Goal: Task Accomplishment & Management: Use online tool/utility

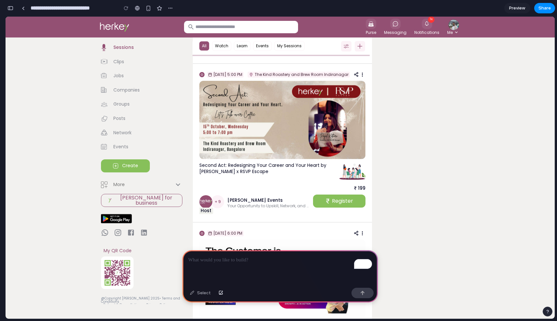
scroll to position [681, 0]
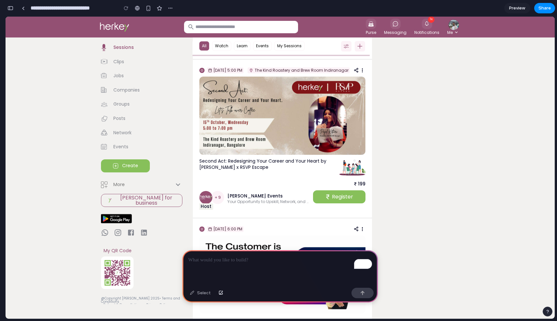
click at [206, 265] on div "To enrich screen reader interactions, please activate Accessibility in Grammarl…" at bounding box center [279, 267] width 195 height 35
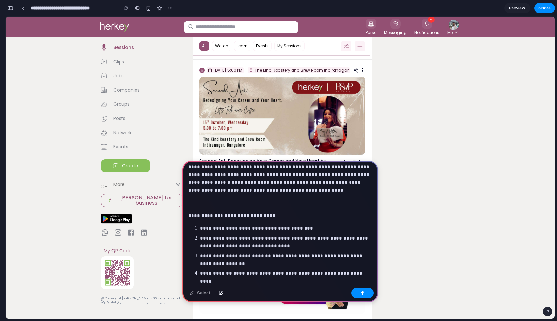
scroll to position [0, 0]
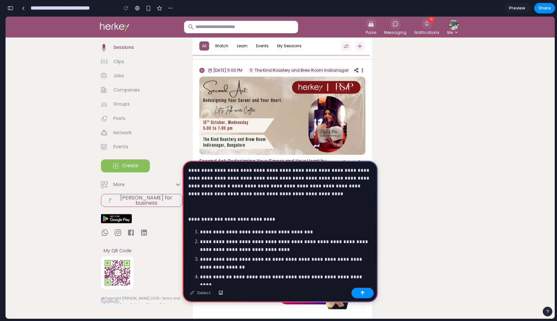
click at [261, 219] on strong "**********" at bounding box center [248, 219] width 48 height 5
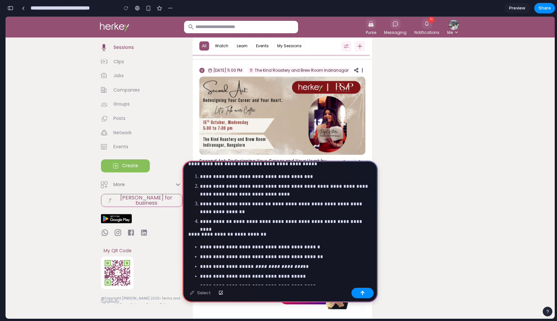
scroll to position [69, 0]
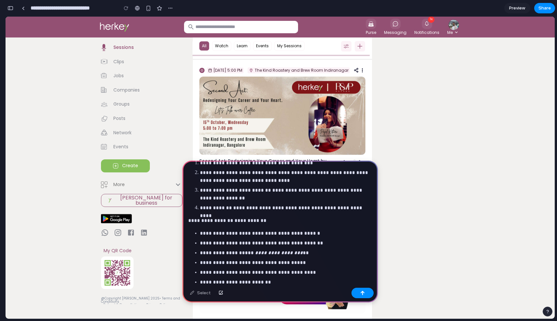
click at [259, 222] on p "**********" at bounding box center [280, 221] width 184 height 8
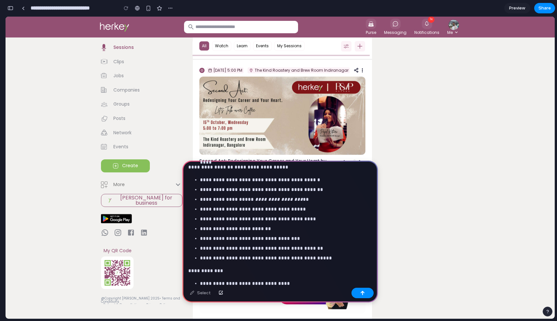
scroll to position [124, 0]
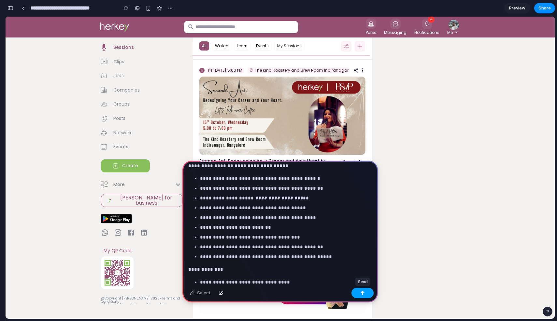
click at [361, 297] on button "button" at bounding box center [362, 293] width 22 height 10
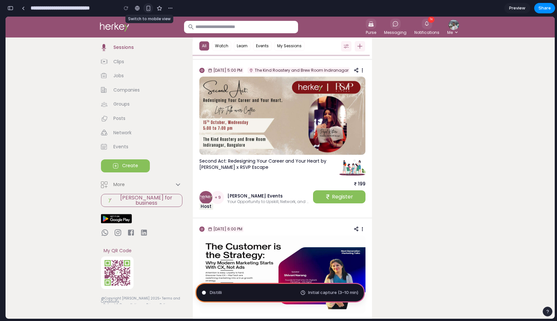
click at [146, 9] on div "button" at bounding box center [149, 9] width 6 height 6
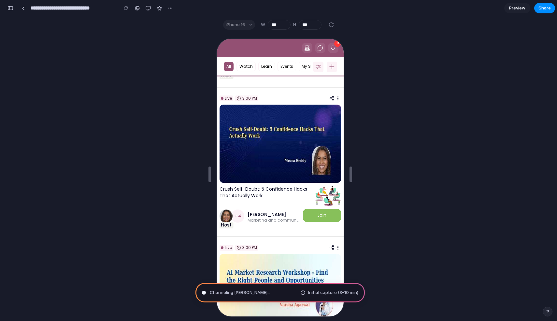
scroll to position [91, 0]
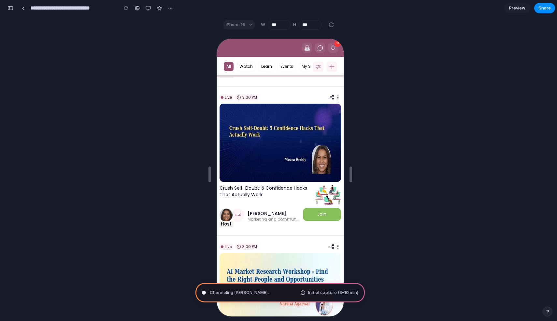
click at [256, 175] on img at bounding box center [280, 142] width 122 height 78
click at [148, 7] on div "button" at bounding box center [148, 8] width 5 height 5
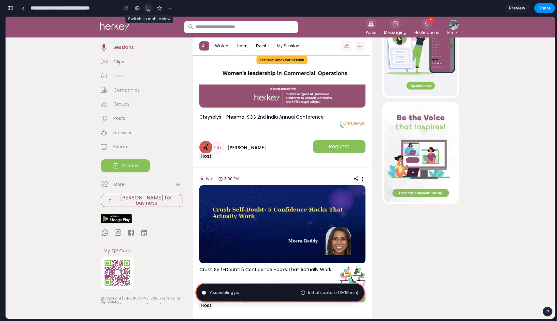
scroll to position [43, 0]
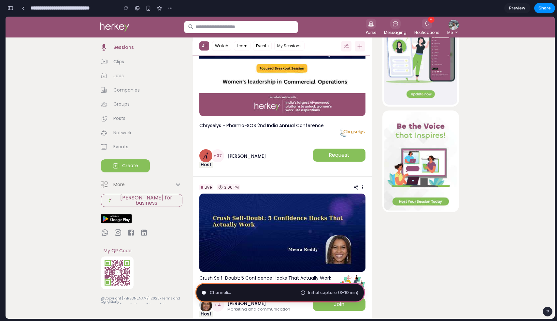
click at [289, 292] on div "Channeli ... Initial capture (3–10 min)" at bounding box center [279, 293] width 169 height 20
click at [518, 9] on span "Preview" at bounding box center [517, 8] width 16 height 7
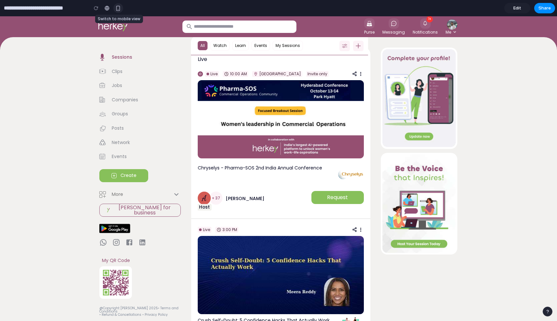
click at [120, 7] on div "button" at bounding box center [118, 9] width 6 height 6
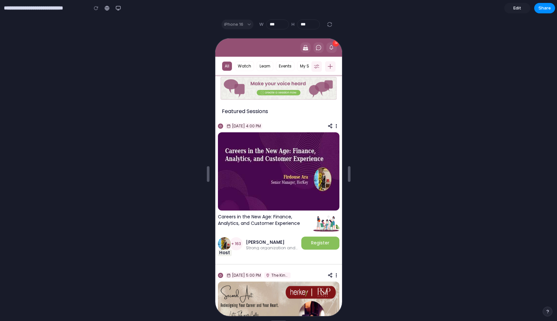
scroll to position [481, 0]
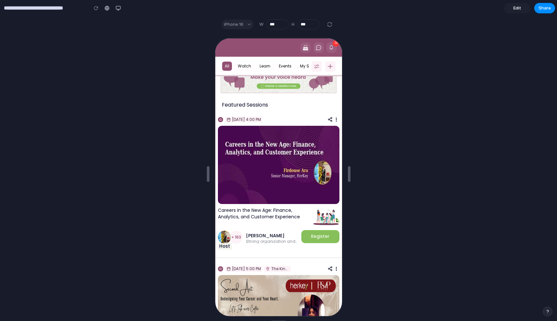
click at [520, 8] on span "Edit" at bounding box center [517, 8] width 8 height 7
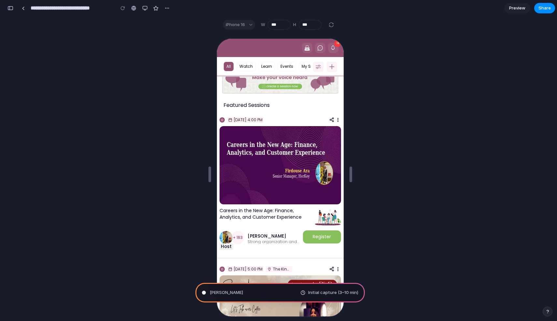
scroll to position [434, 0]
click at [231, 293] on span "Analyzing the pro" at bounding box center [228, 292] width 36 height 7
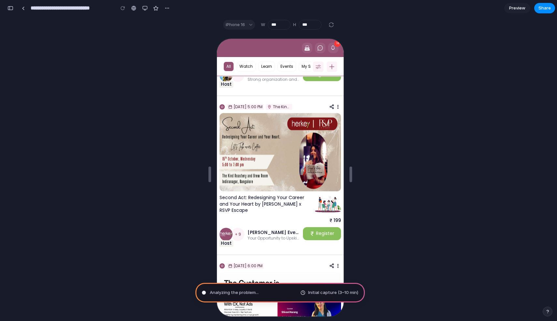
scroll to position [645, 0]
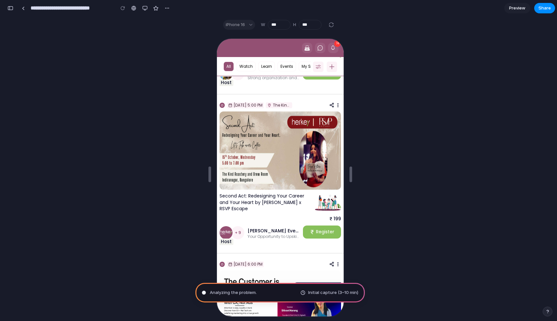
click at [315, 294] on span "Initial capture (3–10 min)" at bounding box center [333, 292] width 50 height 7
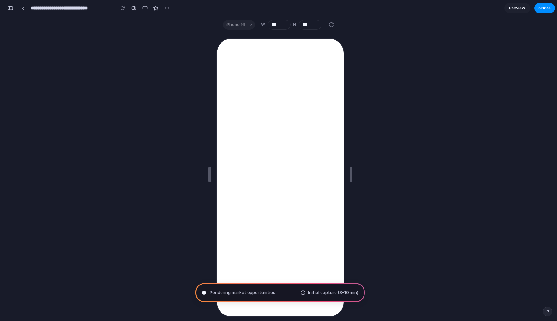
type input "**********"
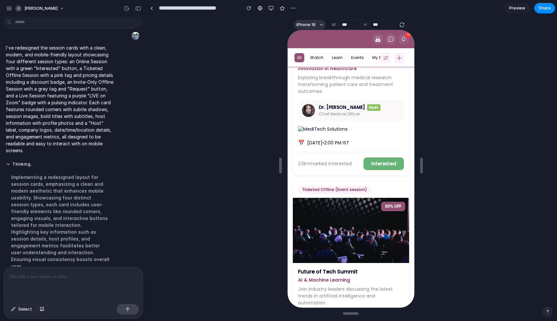
scroll to position [0, 0]
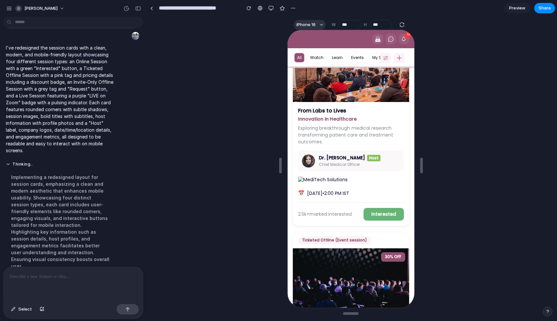
click at [46, 279] on p at bounding box center [73, 277] width 128 height 8
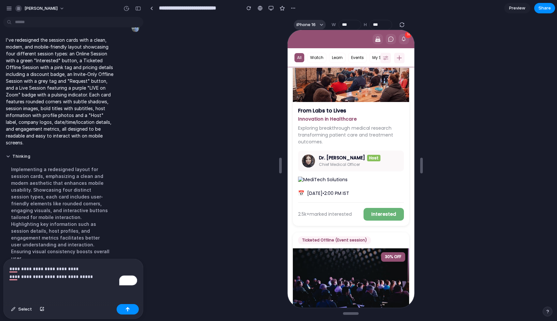
click at [63, 238] on div "Implementing a redesigned layout for session cards, emphasizing a clean and mod…" at bounding box center [60, 214] width 109 height 104
click at [123, 312] on button "button" at bounding box center [128, 309] width 22 height 10
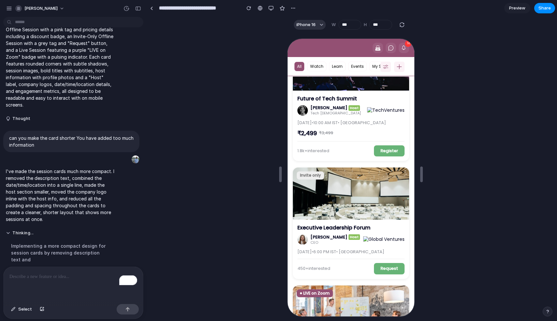
scroll to position [116, 0]
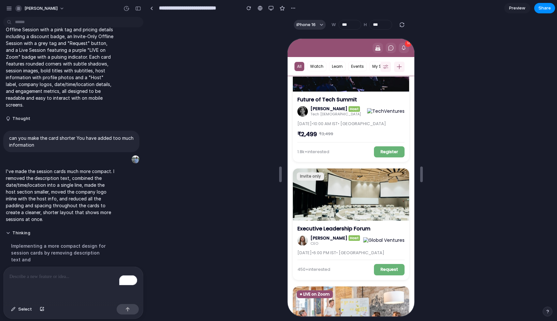
click at [59, 279] on p "To enrich screen reader interactions, please activate Accessibility in Grammarl…" at bounding box center [73, 277] width 128 height 8
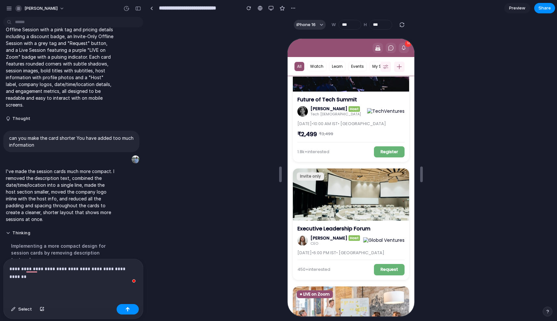
scroll to position [374, 0]
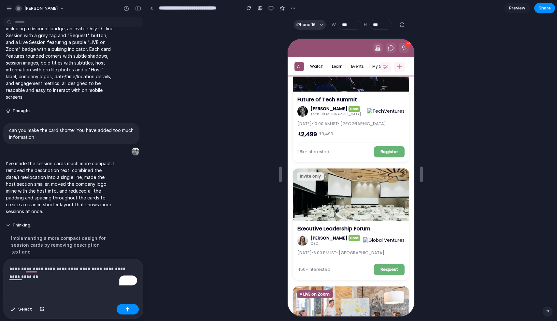
click at [24, 231] on div "Implementing a more compact design for session cards by removing description te…" at bounding box center [60, 245] width 109 height 28
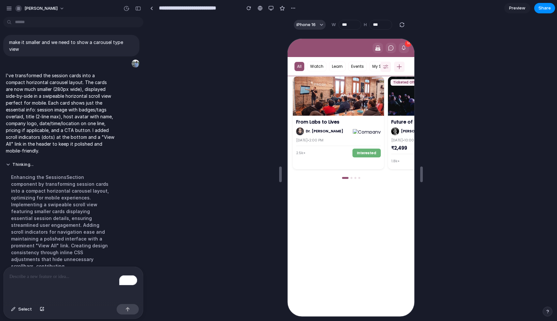
scroll to position [0, 5]
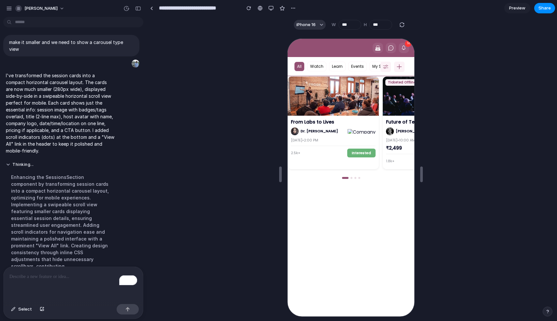
drag, startPoint x: 368, startPoint y: 124, endPoint x: 308, endPoint y: 124, distance: 59.9
click at [305, 124] on div "From Labs to Lives Dr. [PERSON_NAME] [DATE] • 2:00 PM 2.5k+ Interested" at bounding box center [332, 137] width 91 height 45
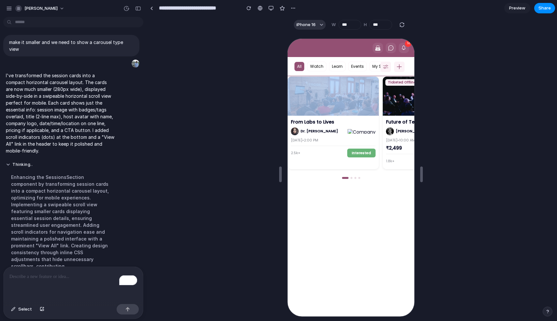
drag, startPoint x: 346, startPoint y: 116, endPoint x: 308, endPoint y: 114, distance: 37.8
click at [308, 114] on div "From Labs to Lives Dr. [PERSON_NAME] [DATE] • 2:00 PM 2.5k+ Interested" at bounding box center [332, 122] width 91 height 93
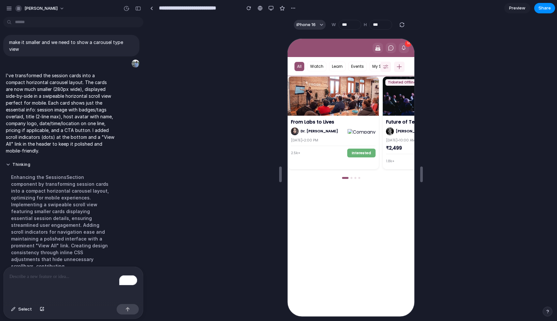
click at [381, 202] on div "Professional Sessions View All From Labs to Lives Dr. [PERSON_NAME] [DATE] • 2:…" at bounding box center [350, 195] width 127 height 278
click at [349, 177] on div at bounding box center [350, 177] width 127 height 7
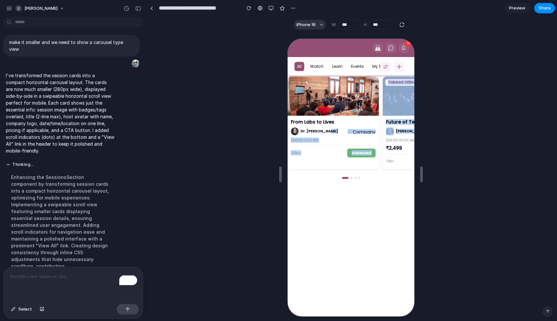
drag, startPoint x: 334, startPoint y: 134, endPoint x: 406, endPoint y: 135, distance: 72.6
click at [406, 135] on div "From Labs to Lives Dr. [PERSON_NAME] [DATE] • 2:00 PM 2.5k+ Interested Ticketed…" at bounding box center [350, 125] width 127 height 98
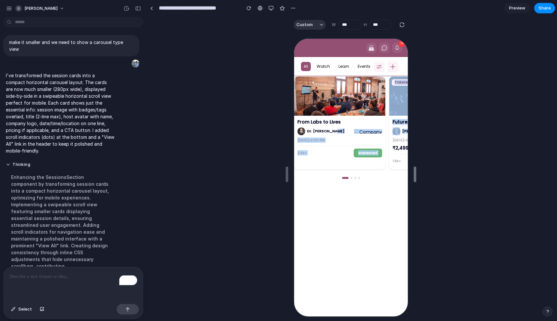
drag, startPoint x: 419, startPoint y: 163, endPoint x: 415, endPoint y: 174, distance: 12.1
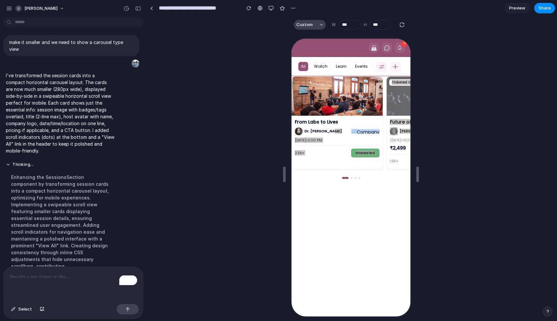
click at [314, 24] on button "Custom" at bounding box center [310, 25] width 32 height 10
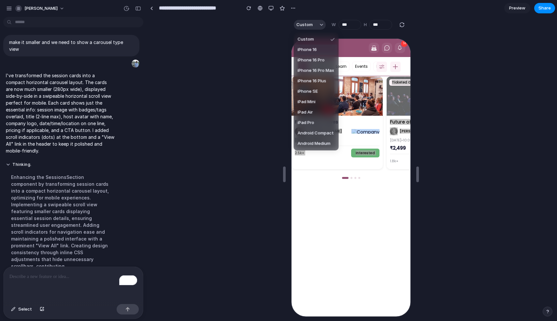
click at [311, 47] on span "iPhone 16" at bounding box center [307, 50] width 19 height 7
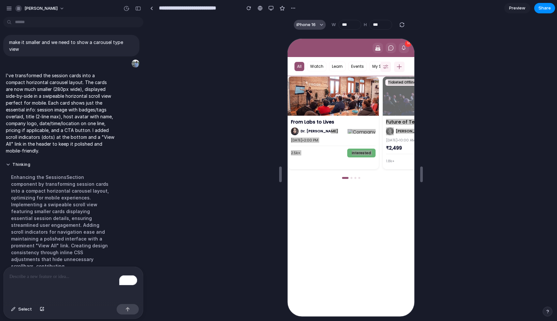
click at [314, 27] on span "iPhone 16" at bounding box center [305, 24] width 19 height 7
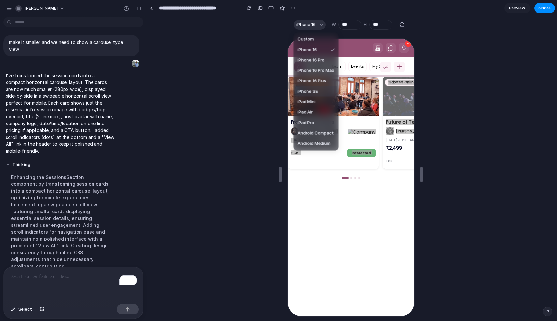
click at [311, 91] on span "iPhone SE" at bounding box center [308, 91] width 20 height 7
type input "***"
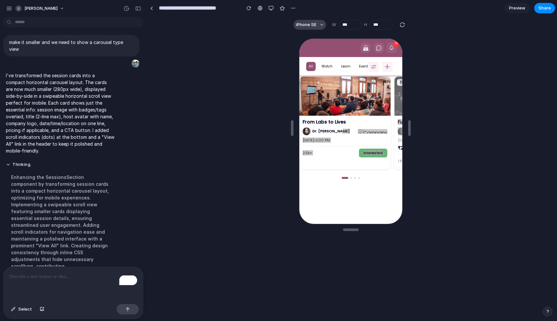
click at [316, 24] on span "iPhone SE" at bounding box center [306, 24] width 20 height 7
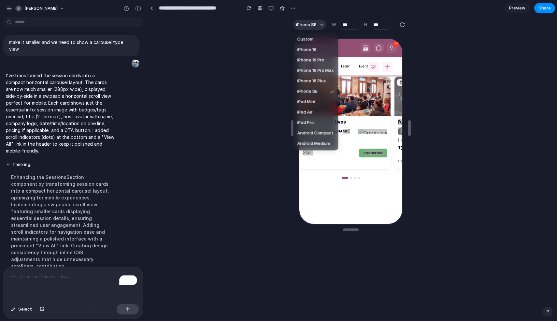
click at [309, 47] on span "iPhone 16" at bounding box center [306, 50] width 19 height 7
type input "***"
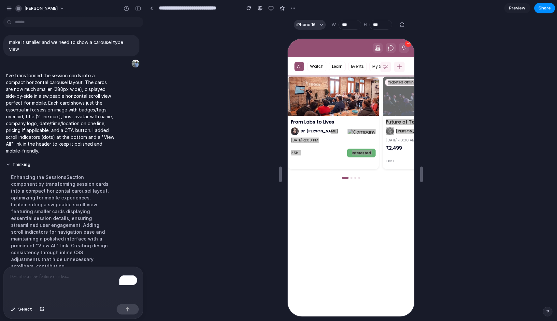
click at [443, 129] on div at bounding box center [351, 176] width 408 height 286
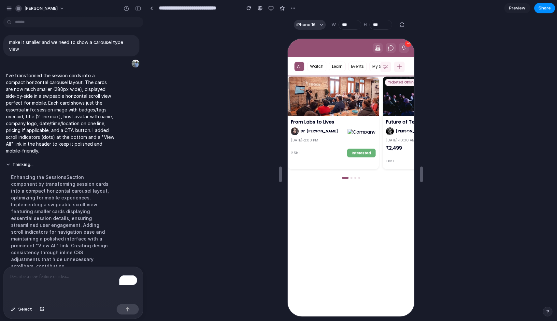
click at [357, 189] on div "Professional Sessions View All From Labs to Lives Dr. [PERSON_NAME] [DATE] • 2:…" at bounding box center [350, 195] width 127 height 278
click at [352, 154] on button "Interested" at bounding box center [360, 152] width 28 height 9
drag, startPoint x: 341, startPoint y: 154, endPoint x: 307, endPoint y: 152, distance: 34.2
click at [307, 152] on div "2.5k+ Interested" at bounding box center [332, 151] width 85 height 12
click at [37, 280] on div "To enrich screen reader interactions, please activate Accessibility in Grammarl…" at bounding box center [73, 284] width 139 height 35
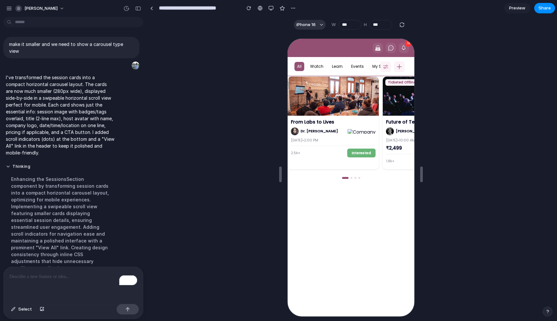
scroll to position [576, 0]
click at [52, 278] on p "To enrich screen reader interactions, please activate Accessibility in Grammarl…" at bounding box center [73, 277] width 128 height 8
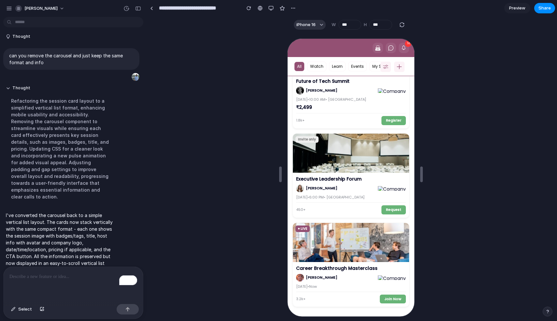
scroll to position [43, 0]
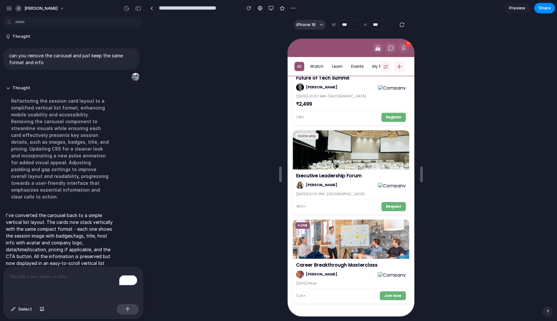
click at [27, 277] on p "To enrich screen reader interactions, please activate Accessibility in Grammarl…" at bounding box center [73, 277] width 128 height 8
